Goal: Ask a question

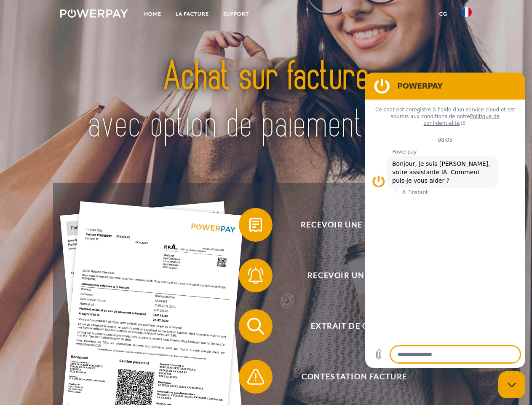
click at [94, 15] on img at bounding box center [94, 13] width 68 height 8
click at [467, 15] on img at bounding box center [467, 12] width 10 height 10
click at [443, 14] on link "CG" at bounding box center [443, 13] width 22 height 15
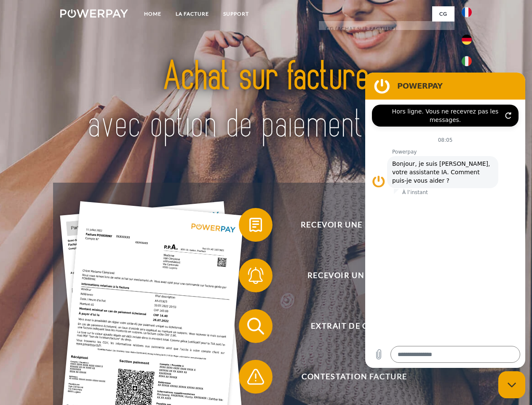
click at [249, 226] on span at bounding box center [243, 225] width 42 height 42
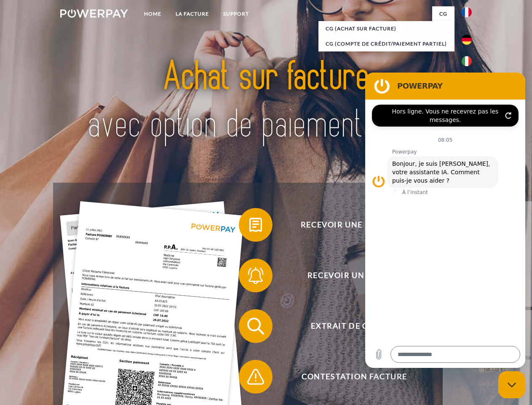
click at [249, 277] on span at bounding box center [243, 275] width 42 height 42
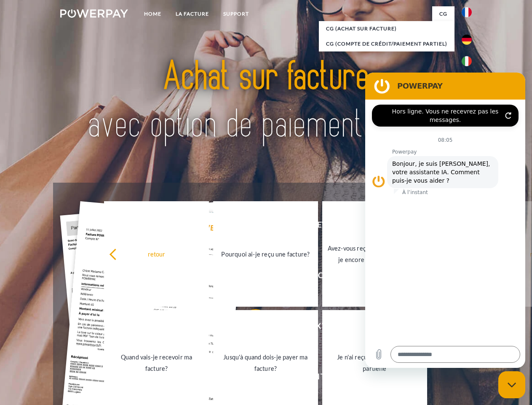
click at [249, 327] on link "Jusqu'à quand dois-je payer ma facture?" at bounding box center [265, 362] width 105 height 105
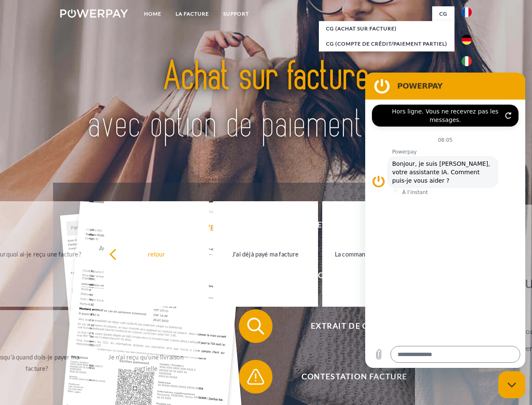
click at [249, 378] on span at bounding box center [243, 376] width 42 height 42
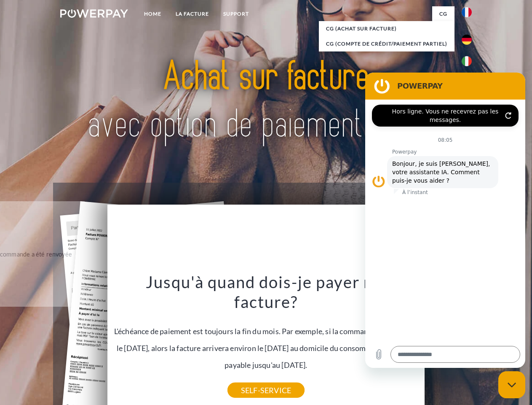
click at [512, 384] on icon "Fermer la fenêtre de messagerie" at bounding box center [512, 384] width 9 height 5
type textarea "*"
